Goal: Task Accomplishment & Management: Manage account settings

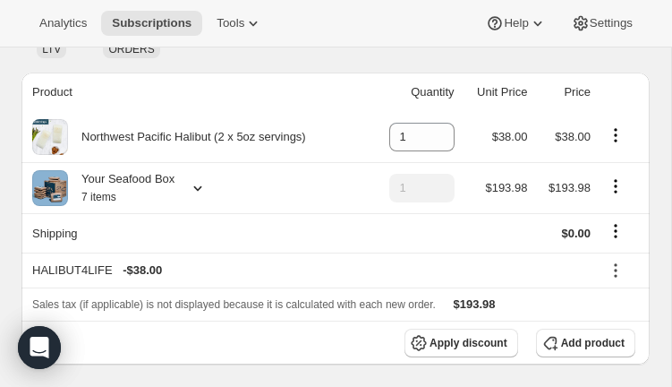
scroll to position [265, 0]
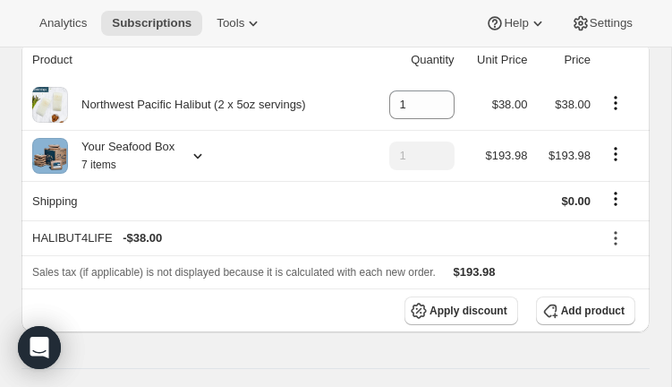
click at [191, 153] on div at bounding box center [194, 156] width 25 height 18
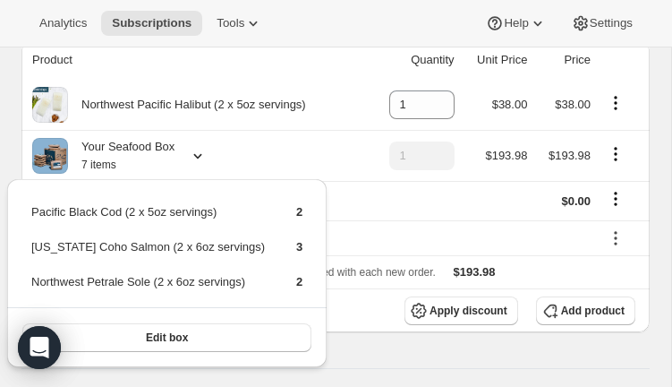
click at [299, 169] on div "Your Seafood Box 7 items" at bounding box center [197, 156] width 331 height 36
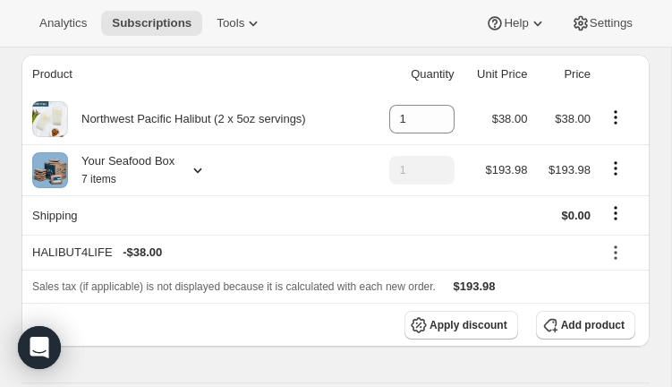
scroll to position [276, 0]
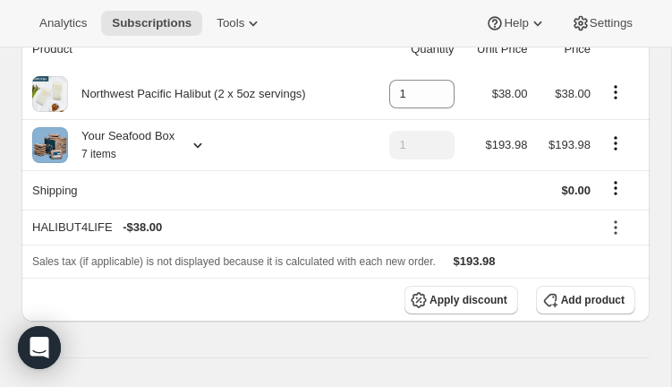
click at [192, 148] on icon at bounding box center [198, 145] width 18 height 18
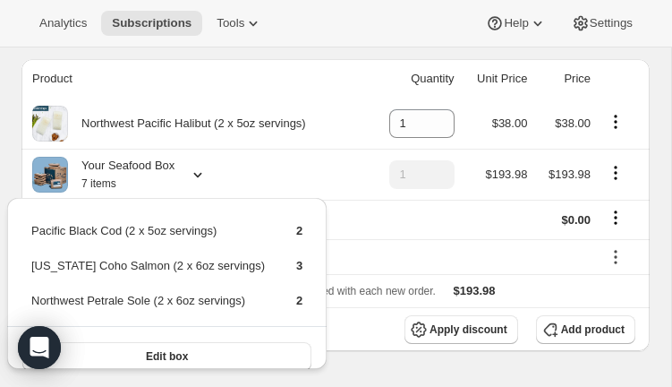
scroll to position [242, 0]
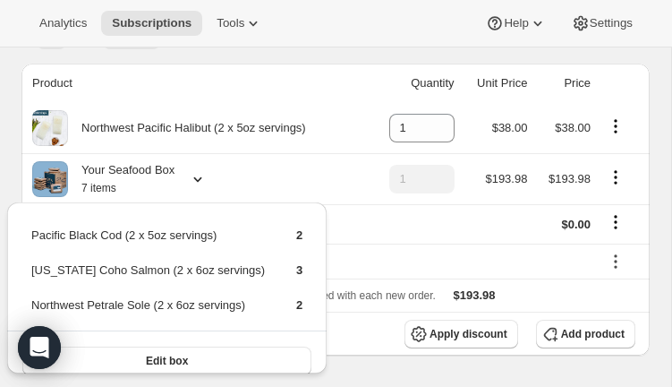
click at [123, 78] on th "Product" at bounding box center [194, 83] width 347 height 39
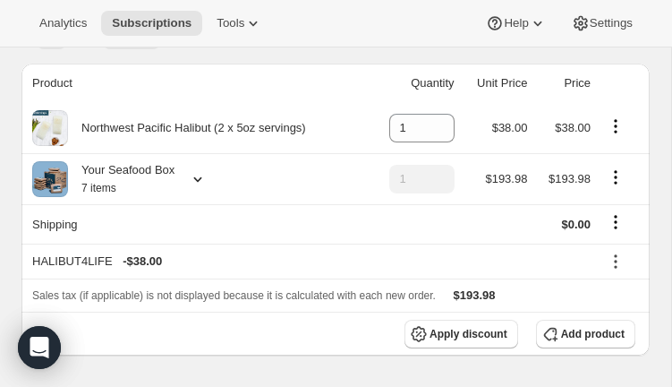
click at [206, 178] on icon at bounding box center [198, 179] width 18 height 18
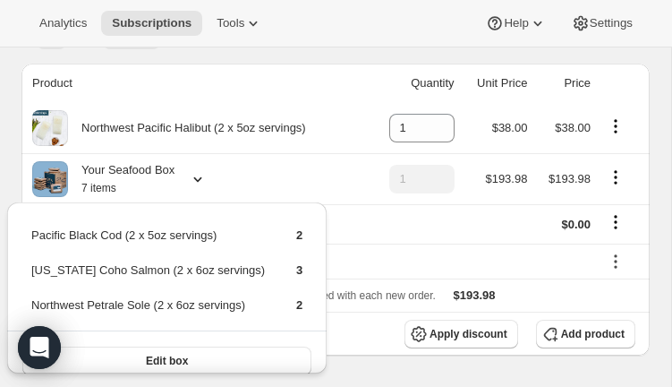
click at [195, 174] on icon at bounding box center [198, 179] width 18 height 18
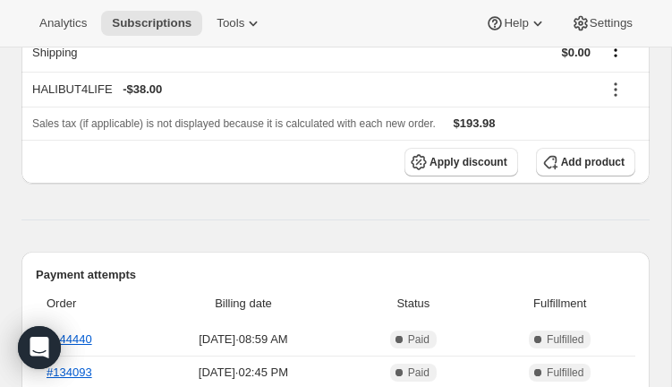
scroll to position [514, 0]
